Goal: Task Accomplishment & Management: Manage account settings

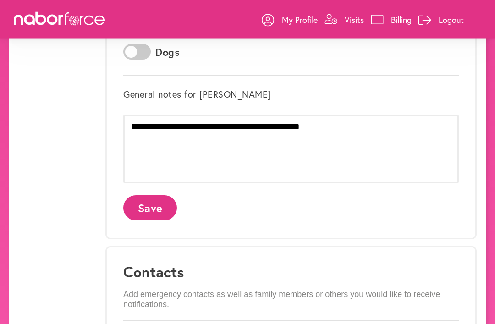
scroll to position [325, 0]
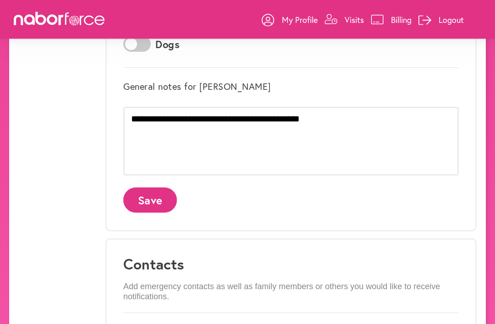
click at [155, 203] on button "Save" at bounding box center [150, 200] width 54 height 25
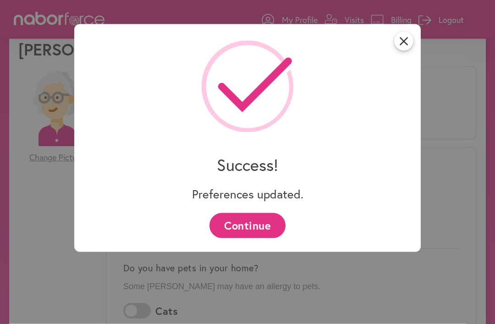
scroll to position [49, 0]
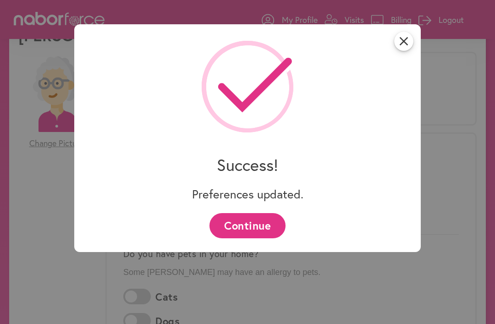
click at [265, 229] on button "Continue" at bounding box center [247, 225] width 76 height 25
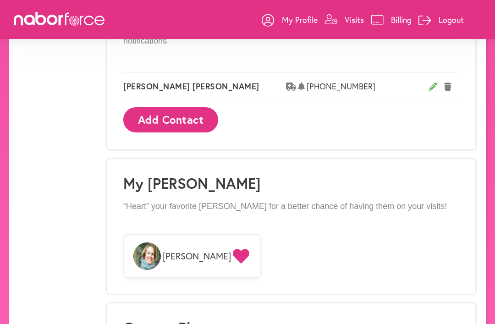
scroll to position [580, 0]
click at [358, 24] on p "Visits" at bounding box center [353, 19] width 19 height 11
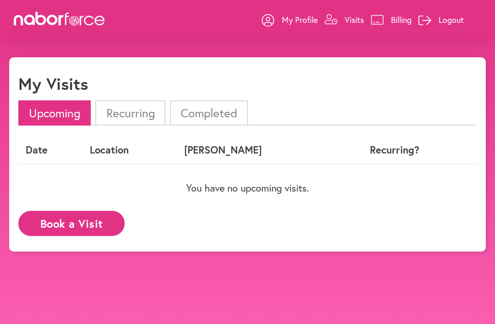
click at [409, 24] on p "Billing" at bounding box center [401, 19] width 21 height 11
